Goal: Transaction & Acquisition: Purchase product/service

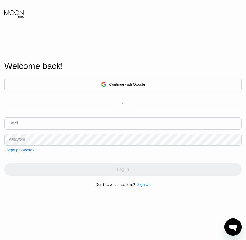
click at [144, 181] on div "Continue with Google or Email Password Forgot password? Log In Don't have an ac…" at bounding box center [123, 132] width 238 height 109
click at [144, 185] on div "Sign Up" at bounding box center [143, 185] width 13 height 4
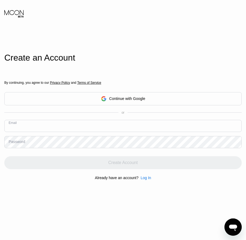
paste input "[EMAIL_ADDRESS][DOMAIN_NAME]"
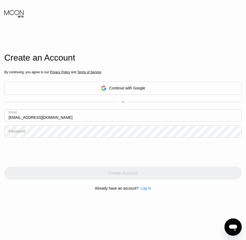
type input "[EMAIL_ADDRESS][DOMAIN_NAME]"
drag, startPoint x: 18, startPoint y: 132, endPoint x: 14, endPoint y: 135, distance: 4.6
click at [14, 133] on div "Password" at bounding box center [17, 131] width 16 height 4
click at [15, 132] on div "Password" at bounding box center [17, 131] width 16 height 4
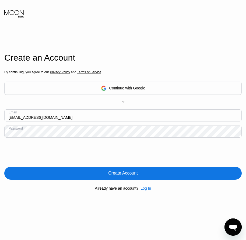
click at [125, 175] on div "Create Account" at bounding box center [122, 173] width 29 height 5
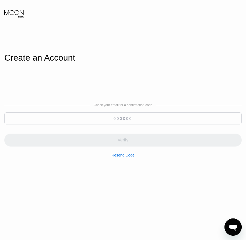
paste input "133708"
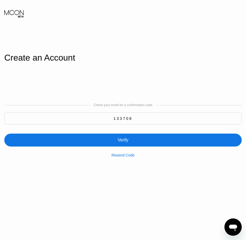
type input "133708"
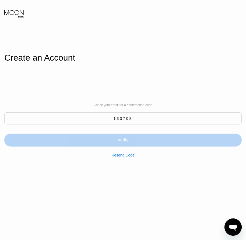
click at [122, 142] on div "Verify" at bounding box center [123, 139] width 11 height 5
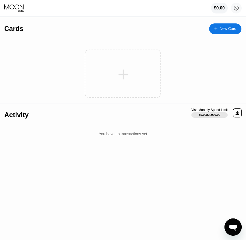
click at [226, 33] on div "New Card" at bounding box center [225, 28] width 32 height 11
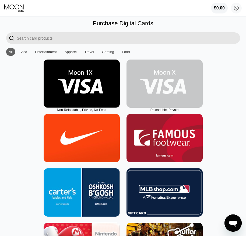
click at [172, 103] on img at bounding box center [165, 84] width 76 height 48
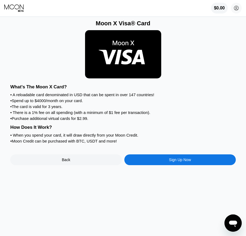
click at [171, 162] on div "Sign Up Now" at bounding box center [180, 160] width 22 height 4
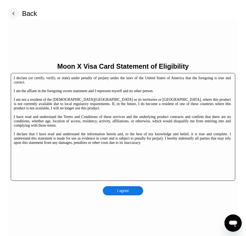
click at [131, 184] on div "Moon X Visa Card Statement of Eligibility I declare (or certify, verify, or sta…" at bounding box center [123, 129] width 230 height 220
click at [133, 192] on div "I agree" at bounding box center [123, 190] width 40 height 9
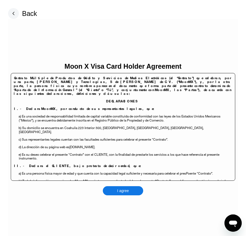
click at [139, 192] on div "I agree" at bounding box center [123, 190] width 40 height 9
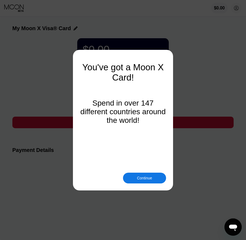
click at [147, 176] on div "Continue" at bounding box center [144, 178] width 15 height 4
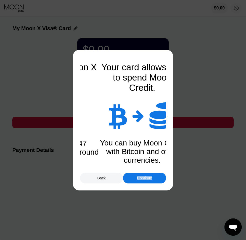
click at [147, 176] on div "Continue" at bounding box center [144, 178] width 15 height 4
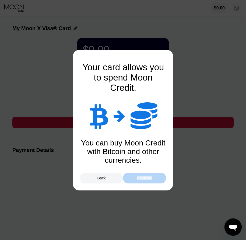
click at [147, 176] on div "Continue" at bounding box center [144, 178] width 15 height 4
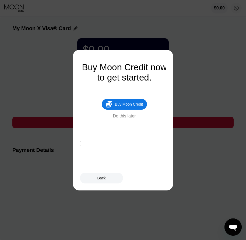
click at [135, 105] on div "Buy Moon Credit" at bounding box center [129, 104] width 28 height 4
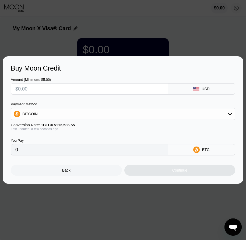
click at [74, 172] on div "Back" at bounding box center [66, 170] width 111 height 11
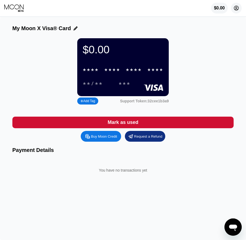
click at [234, 10] on circle at bounding box center [236, 8] width 11 height 11
